Goal: Task Accomplishment & Management: Manage account settings

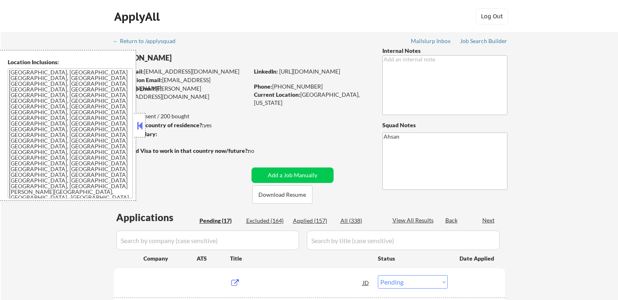
select select ""pending""
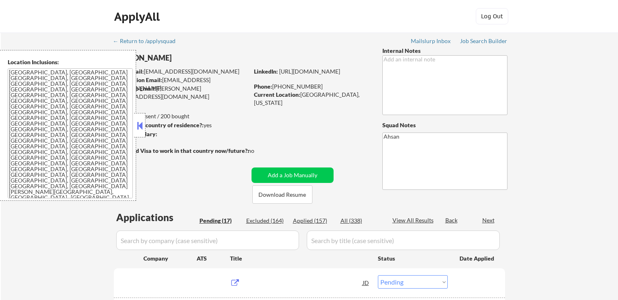
select select ""pending""
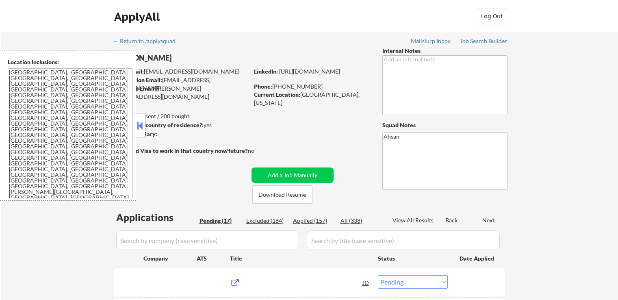
select select ""pending""
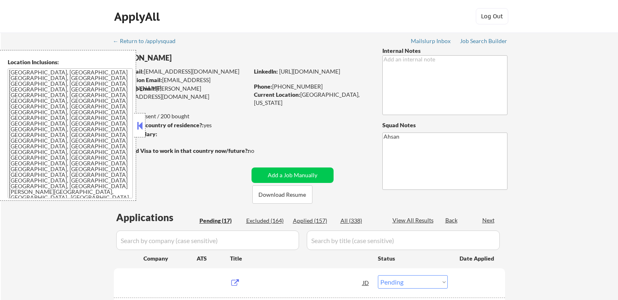
select select ""pending""
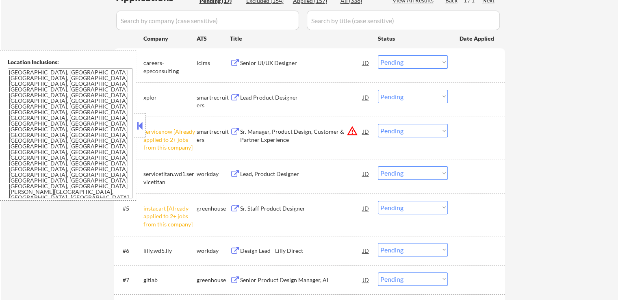
scroll to position [244, 0]
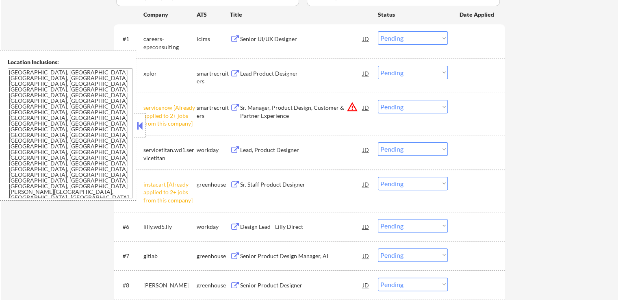
click at [408, 108] on select "Choose an option... Pending Applied Excluded (Questions) Excluded (Expired) Exc…" at bounding box center [413, 106] width 70 height 13
click at [378, 100] on select "Choose an option... Pending Applied Excluded (Questions) Excluded (Expired) Exc…" at bounding box center [413, 106] width 70 height 13
click at [510, 162] on div "← Return to /applysquad Mailslurp Inbox Job Search Builder [PERSON_NAME] User E…" at bounding box center [309, 204] width 405 height 830
select select ""pending""
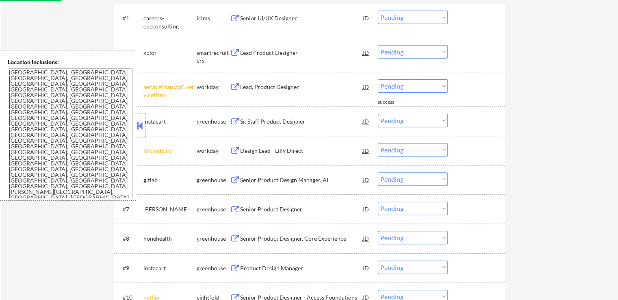
scroll to position [284, 0]
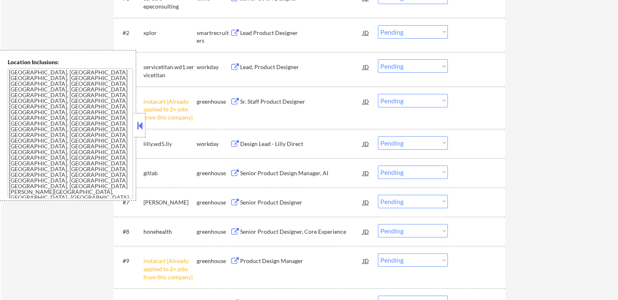
drag, startPoint x: 403, startPoint y: 100, endPoint x: 404, endPoint y: 106, distance: 5.9
click at [403, 100] on select "Choose an option... Pending Applied Excluded (Questions) Excluded (Expired) Exc…" at bounding box center [413, 100] width 70 height 13
click at [378, 94] on select "Choose an option... Pending Applied Excluded (Questions) Excluded (Expired) Exc…" at bounding box center [413, 100] width 70 height 13
click at [534, 143] on div "← Return to /applysquad Mailslurp Inbox Job Search Builder [PERSON_NAME] User E…" at bounding box center [309, 145] width 617 height 795
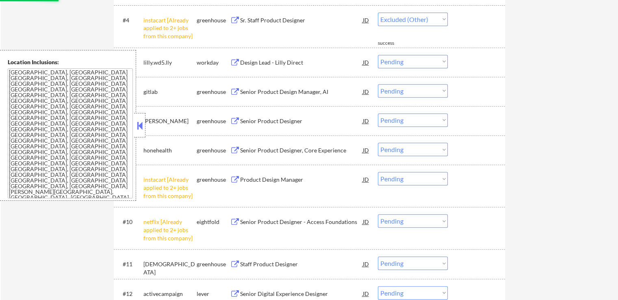
select select ""pending""
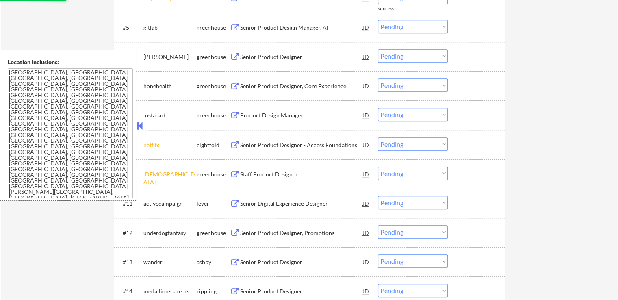
scroll to position [406, 0]
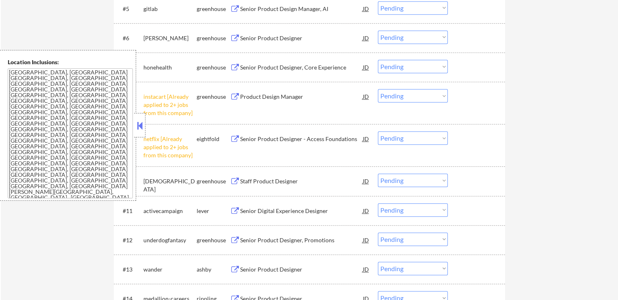
drag, startPoint x: 406, startPoint y: 95, endPoint x: 406, endPoint y: 100, distance: 4.9
click at [406, 95] on select "Choose an option... Pending Applied Excluded (Questions) Excluded (Expired) Exc…" at bounding box center [413, 95] width 70 height 13
select select ""excluded__other_""
click at [378, 89] on select "Choose an option... Pending Applied Excluded (Questions) Excluded (Expired) Exc…" at bounding box center [413, 95] width 70 height 13
click at [405, 140] on select "Choose an option... Pending Applied Excluded (Questions) Excluded (Expired) Exc…" at bounding box center [413, 137] width 70 height 13
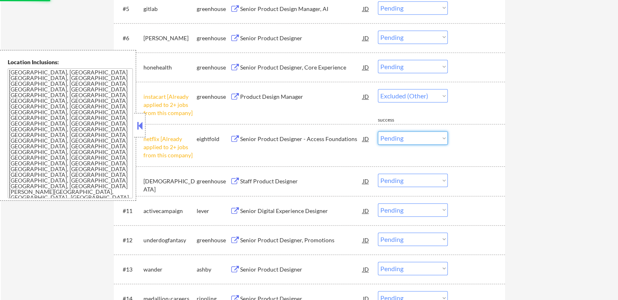
select select ""excluded__other_""
click at [378, 131] on select "Choose an option... Pending Applied Excluded (Questions) Excluded (Expired) Exc…" at bounding box center [413, 137] width 70 height 13
click at [554, 142] on div "← Return to /applysquad Mailslurp Inbox Job Search Builder [PERSON_NAME] User E…" at bounding box center [309, 2] width 617 height 752
select select ""pending""
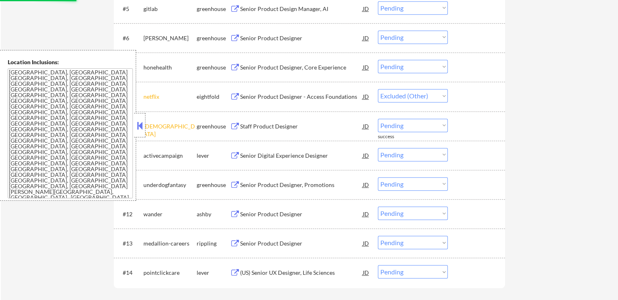
select select ""pending""
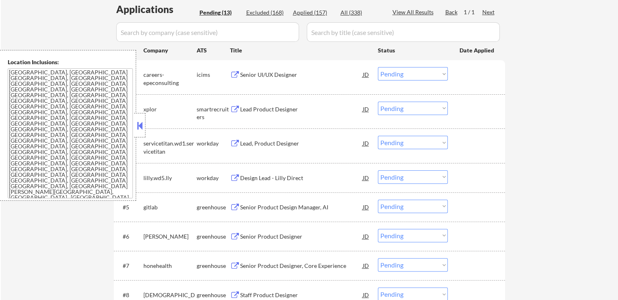
scroll to position [203, 0]
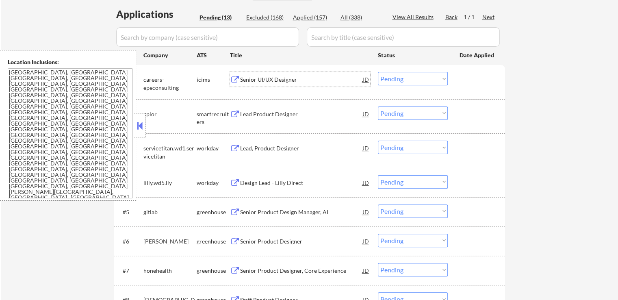
click at [293, 82] on div "Senior UI/UX Designer" at bounding box center [301, 80] width 123 height 8
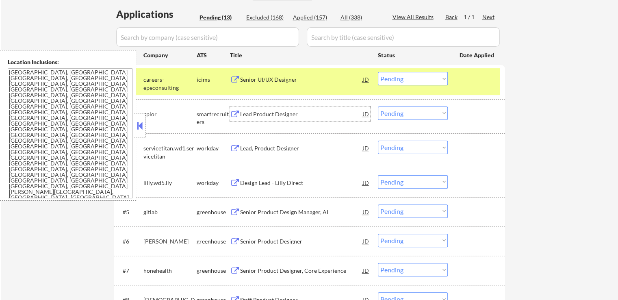
click at [305, 115] on div "Lead Product Designer" at bounding box center [301, 114] width 123 height 8
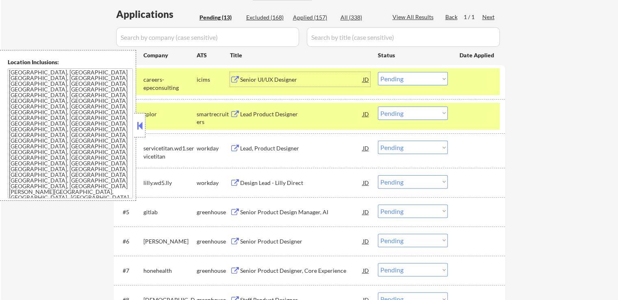
click at [278, 82] on div "Senior UI/UX Designer" at bounding box center [301, 80] width 123 height 8
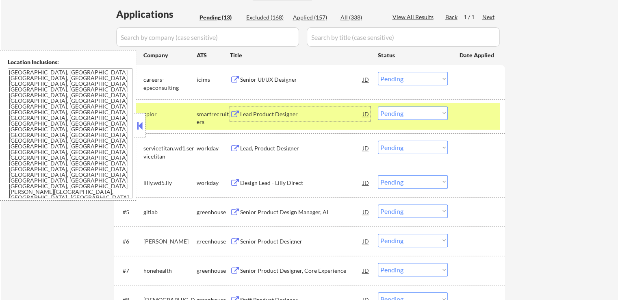
click at [302, 117] on div "Lead Product Designer" at bounding box center [301, 114] width 123 height 8
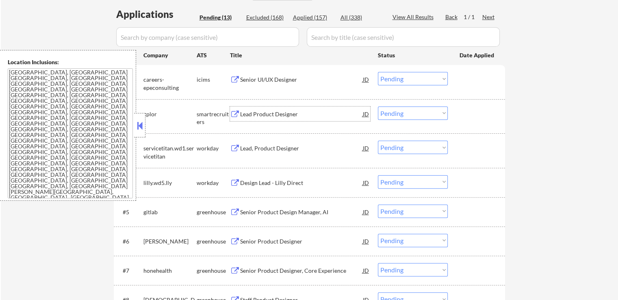
drag, startPoint x: 407, startPoint y: 110, endPoint x: 406, endPoint y: 117, distance: 7.4
click at [407, 110] on select "Choose an option... Pending Applied Excluded (Questions) Excluded (Expired) Exc…" at bounding box center [413, 112] width 70 height 13
click at [378, 106] on select "Choose an option... Pending Applied Excluded (Questions) Excluded (Expired) Exc…" at bounding box center [413, 112] width 70 height 13
click at [294, 148] on div "Lead, Product Designer" at bounding box center [301, 148] width 123 height 8
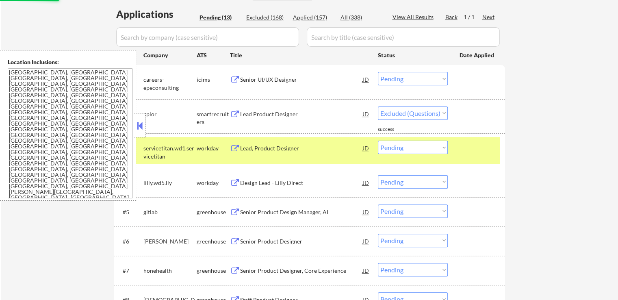
select select ""pending""
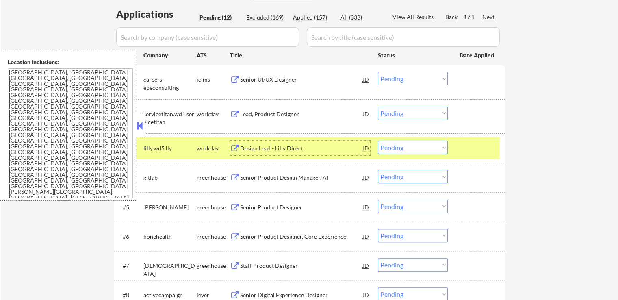
click at [285, 114] on div "Lead, Product Designer" at bounding box center [301, 114] width 123 height 8
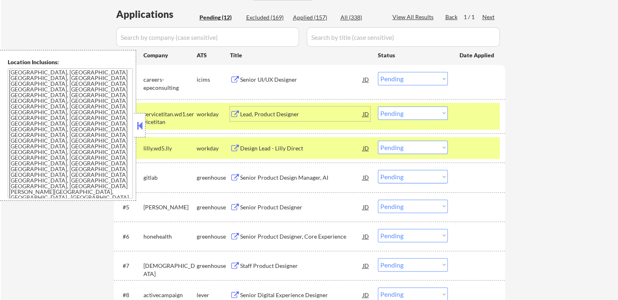
drag, startPoint x: 400, startPoint y: 73, endPoint x: 399, endPoint y: 83, distance: 9.8
click at [400, 73] on select "Choose an option... Pending Applied Excluded (Questions) Excluded (Expired) Exc…" at bounding box center [413, 78] width 70 height 13
click at [378, 72] on select "Choose an option... Pending Applied Excluded (Questions) Excluded (Expired) Exc…" at bounding box center [413, 78] width 70 height 13
select select ""pending""
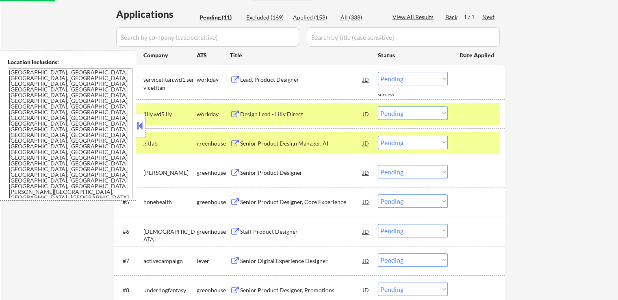
click at [298, 111] on div "Design Lead - Lilly Direct" at bounding box center [301, 114] width 123 height 8
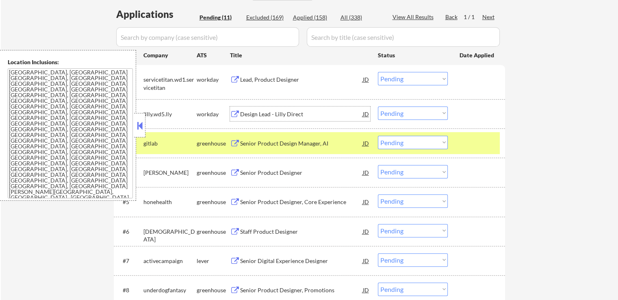
click at [286, 75] on div "Lead, Product Designer" at bounding box center [301, 79] width 123 height 15
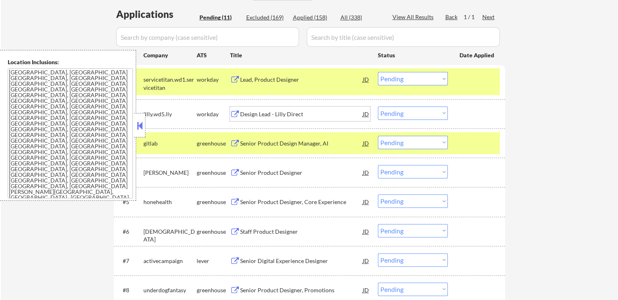
click at [299, 117] on div "Design Lead - Lilly Direct" at bounding box center [301, 114] width 123 height 8
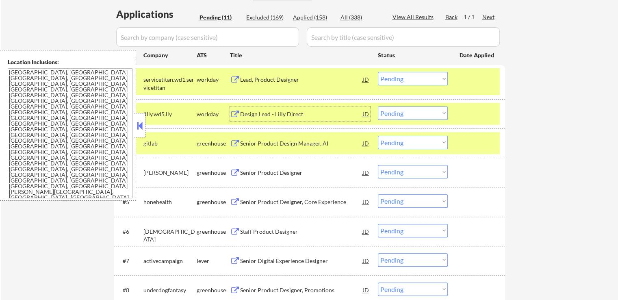
click at [281, 140] on div "Senior Product Design Manager, AI" at bounding box center [301, 143] width 123 height 8
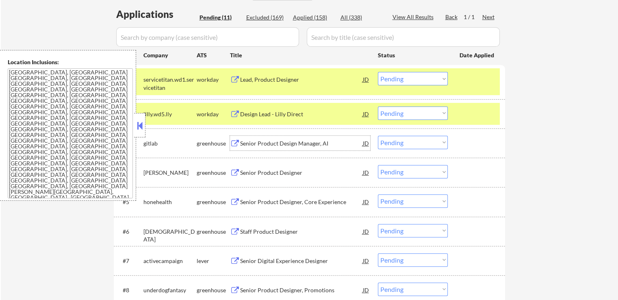
click at [301, 81] on div "Lead, Product Designer" at bounding box center [301, 80] width 123 height 8
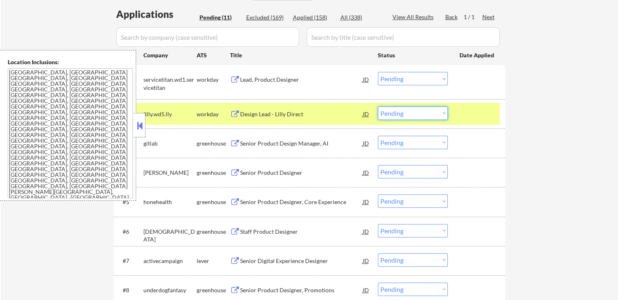
click at [417, 114] on select "Choose an option... Pending Applied Excluded (Questions) Excluded (Expired) Exc…" at bounding box center [413, 112] width 70 height 13
click at [378, 106] on select "Choose an option... Pending Applied Excluded (Questions) Excluded (Expired) Exc…" at bounding box center [413, 112] width 70 height 13
select select ""pending""
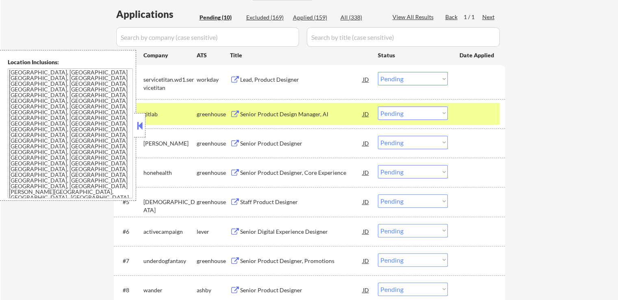
click at [410, 82] on select "Choose an option... Pending Applied Excluded (Questions) Excluded (Expired) Exc…" at bounding box center [413, 78] width 70 height 13
click at [378, 72] on select "Choose an option... Pending Applied Excluded (Questions) Excluded (Expired) Exc…" at bounding box center [413, 78] width 70 height 13
click at [289, 144] on div "Senior Product Designer" at bounding box center [301, 143] width 123 height 8
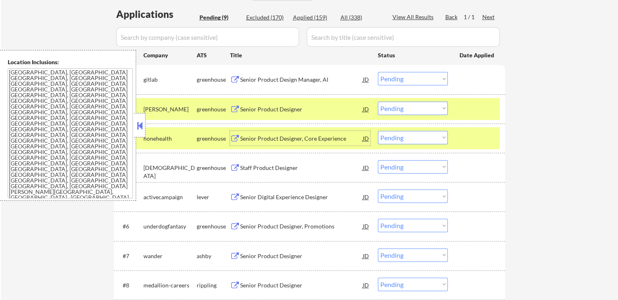
click at [404, 78] on select "Choose an option... Pending Applied Excluded (Questions) Excluded (Expired) Exc…" at bounding box center [413, 78] width 70 height 13
click at [378, 72] on select "Choose an option... Pending Applied Excluded (Questions) Excluded (Expired) Exc…" at bounding box center [413, 78] width 70 height 13
click at [313, 136] on div "Senior Product Designer, Core Experience" at bounding box center [301, 138] width 123 height 8
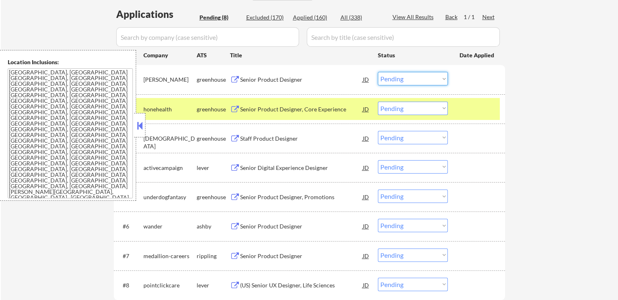
click at [399, 75] on select "Choose an option... Pending Applied Excluded (Questions) Excluded (Expired) Exc…" at bounding box center [413, 78] width 70 height 13
click at [378, 72] on select "Choose an option... Pending Applied Excluded (Questions) Excluded (Expired) Exc…" at bounding box center [413, 78] width 70 height 13
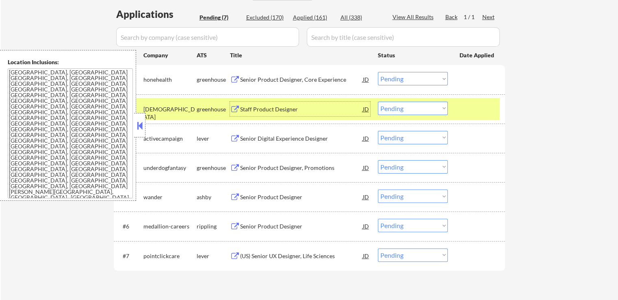
click at [310, 110] on div "Staff Product Designer" at bounding box center [301, 109] width 123 height 8
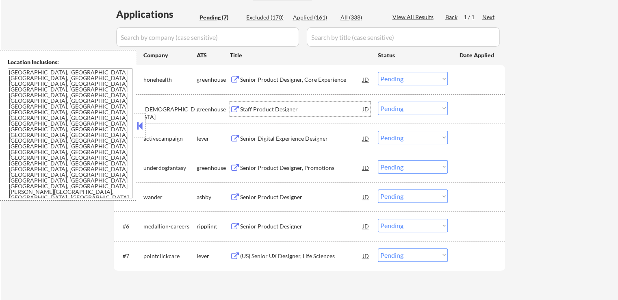
click at [399, 78] on select "Choose an option... Pending Applied Excluded (Questions) Excluded (Expired) Exc…" at bounding box center [413, 78] width 70 height 13
click at [378, 72] on select "Choose an option... Pending Applied Excluded (Questions) Excluded (Expired) Exc…" at bounding box center [413, 78] width 70 height 13
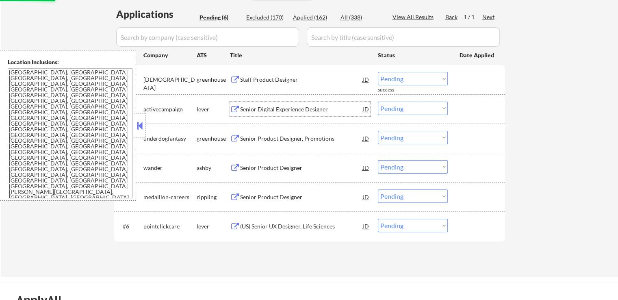
click at [304, 109] on div "Senior Digital Experience Designer" at bounding box center [301, 109] width 123 height 8
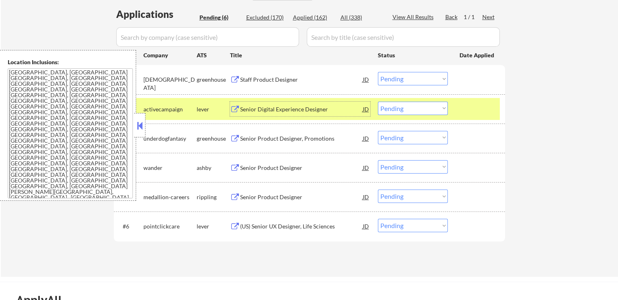
drag, startPoint x: 396, startPoint y: 77, endPoint x: 396, endPoint y: 84, distance: 7.3
click at [396, 77] on select "Choose an option... Pending Applied Excluded (Questions) Excluded (Expired) Exc…" at bounding box center [413, 78] width 70 height 13
click at [378, 72] on select "Choose an option... Pending Applied Excluded (Questions) Excluded (Expired) Exc…" at bounding box center [413, 78] width 70 height 13
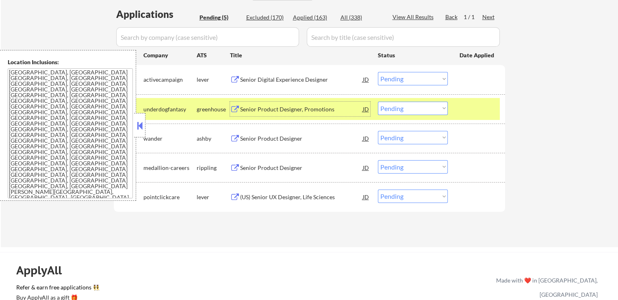
click at [339, 108] on div "Senior Product Designer, Promotions" at bounding box center [301, 109] width 123 height 8
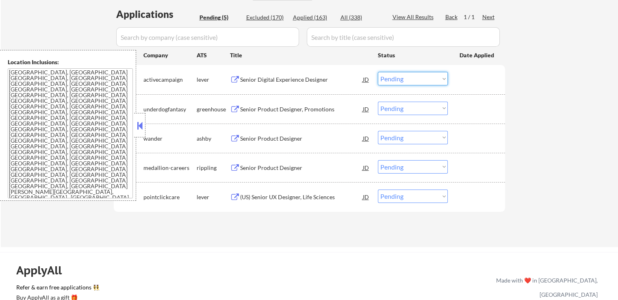
drag, startPoint x: 402, startPoint y: 74, endPoint x: 402, endPoint y: 85, distance: 10.6
click at [402, 75] on select "Choose an option... Pending Applied Excluded (Questions) Excluded (Expired) Exc…" at bounding box center [413, 78] width 70 height 13
click at [378, 72] on select "Choose an option... Pending Applied Excluded (Questions) Excluded (Expired) Exc…" at bounding box center [413, 78] width 70 height 13
click at [295, 137] on div "Senior Product Designer" at bounding box center [301, 138] width 123 height 8
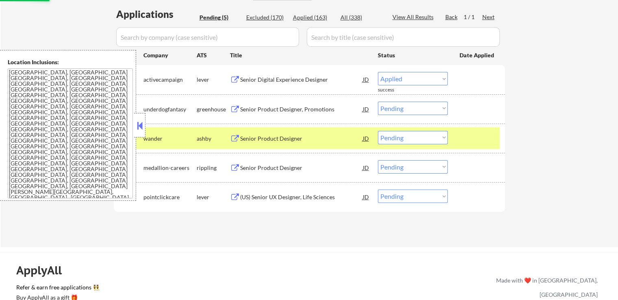
select select ""pending""
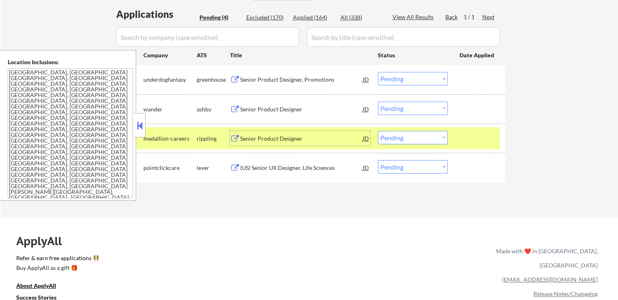
click at [427, 104] on select "Choose an option... Pending Applied Excluded (Questions) Excluded (Expired) Exc…" at bounding box center [413, 108] width 70 height 13
click at [378, 102] on select "Choose an option... Pending Applied Excluded (Questions) Excluded (Expired) Exc…" at bounding box center [413, 108] width 70 height 13
click at [279, 138] on div "Senior Product Designer" at bounding box center [301, 138] width 123 height 8
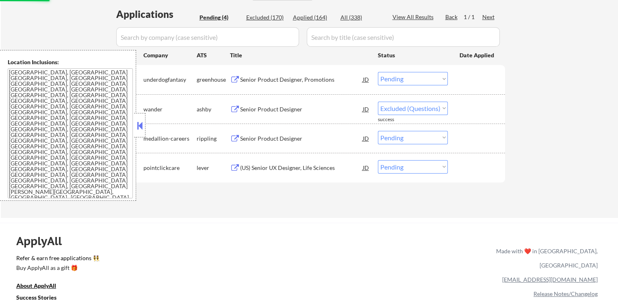
select select ""pending""
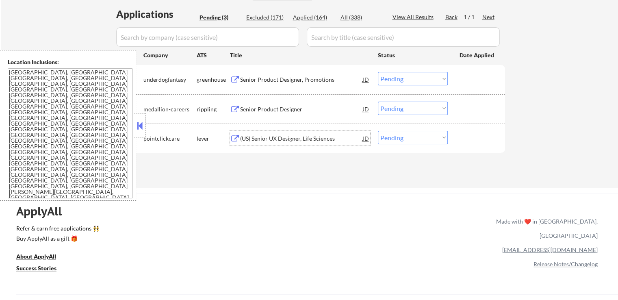
click at [281, 136] on div "(US) Senior UX Designer, Life Sciences" at bounding box center [301, 138] width 123 height 8
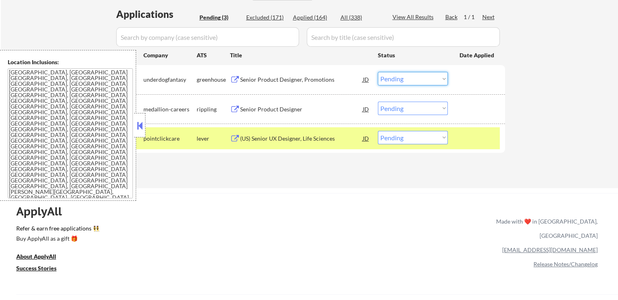
drag, startPoint x: 400, startPoint y: 82, endPoint x: 405, endPoint y: 84, distance: 6.4
click at [400, 82] on select "Choose an option... Pending Applied Excluded (Questions) Excluded (Expired) Exc…" at bounding box center [413, 78] width 70 height 13
click at [378, 72] on select "Choose an option... Pending Applied Excluded (Questions) Excluded (Expired) Exc…" at bounding box center [413, 78] width 70 height 13
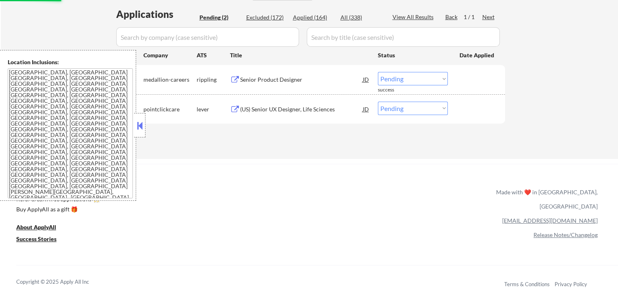
click at [399, 82] on select "Choose an option... Pending Applied Excluded (Questions) Excluded (Expired) Exc…" at bounding box center [413, 78] width 70 height 13
click at [378, 72] on select "Choose an option... Pending Applied Excluded (Questions) Excluded (Expired) Exc…" at bounding box center [413, 78] width 70 height 13
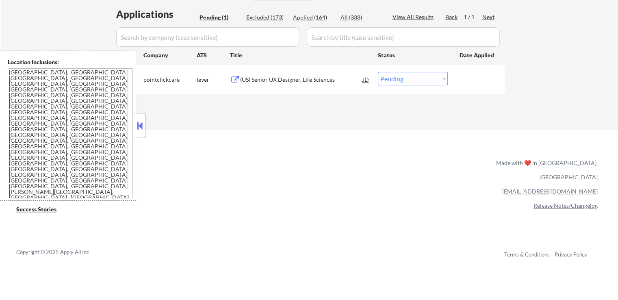
drag, startPoint x: 399, startPoint y: 78, endPoint x: 398, endPoint y: 84, distance: 5.7
click at [398, 80] on select "Choose an option... Pending Applied Excluded (Questions) Excluded (Expired) Exc…" at bounding box center [413, 78] width 70 height 13
select select ""applied""
click at [378, 72] on select "Choose an option... Pending Applied Excluded (Questions) Excluded (Expired) Exc…" at bounding box center [413, 78] width 70 height 13
